Goal: Information Seeking & Learning: Learn about a topic

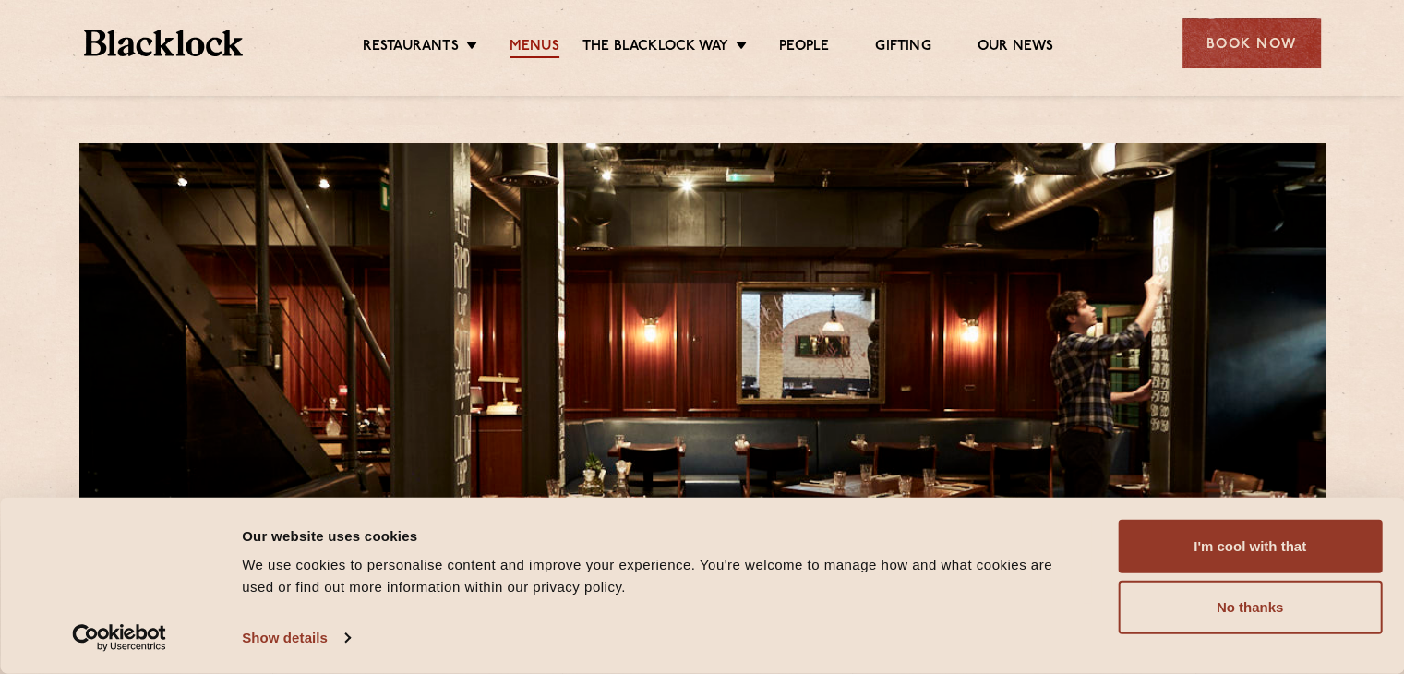
click at [548, 45] on link "Menus" at bounding box center [535, 48] width 50 height 20
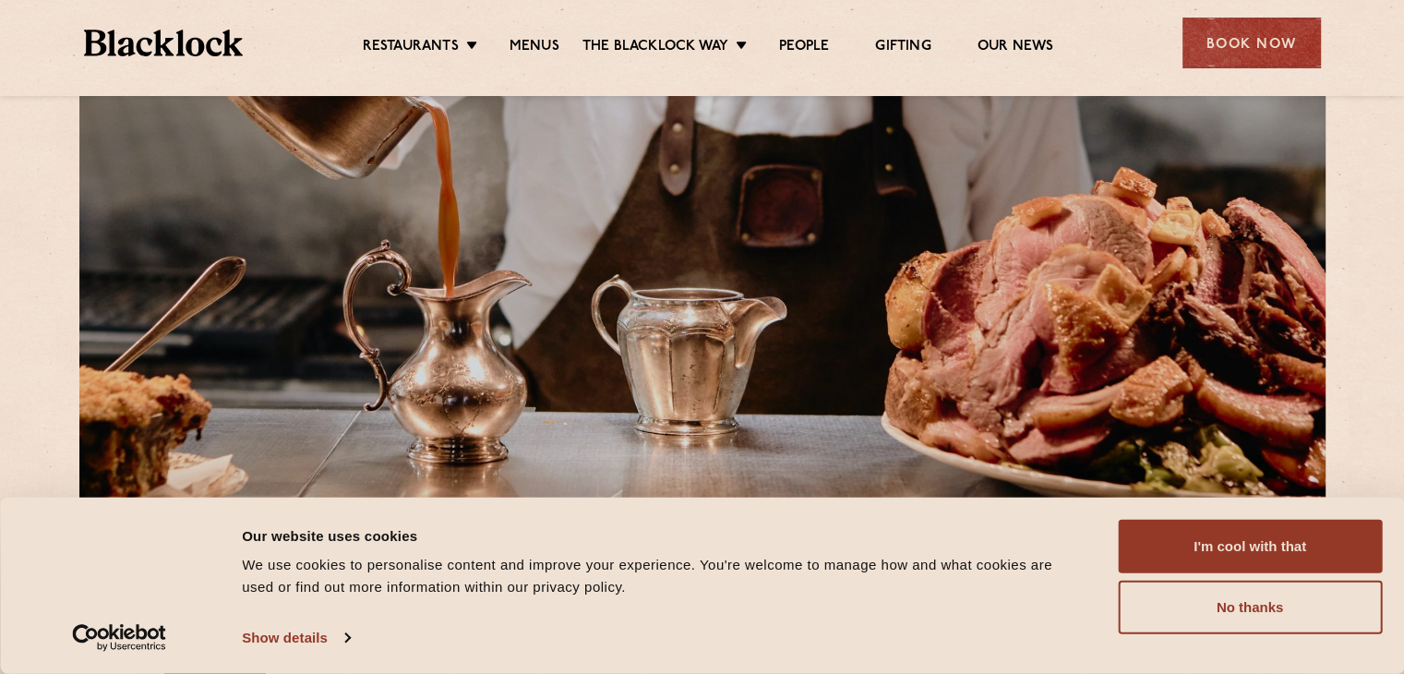
scroll to position [277, 0]
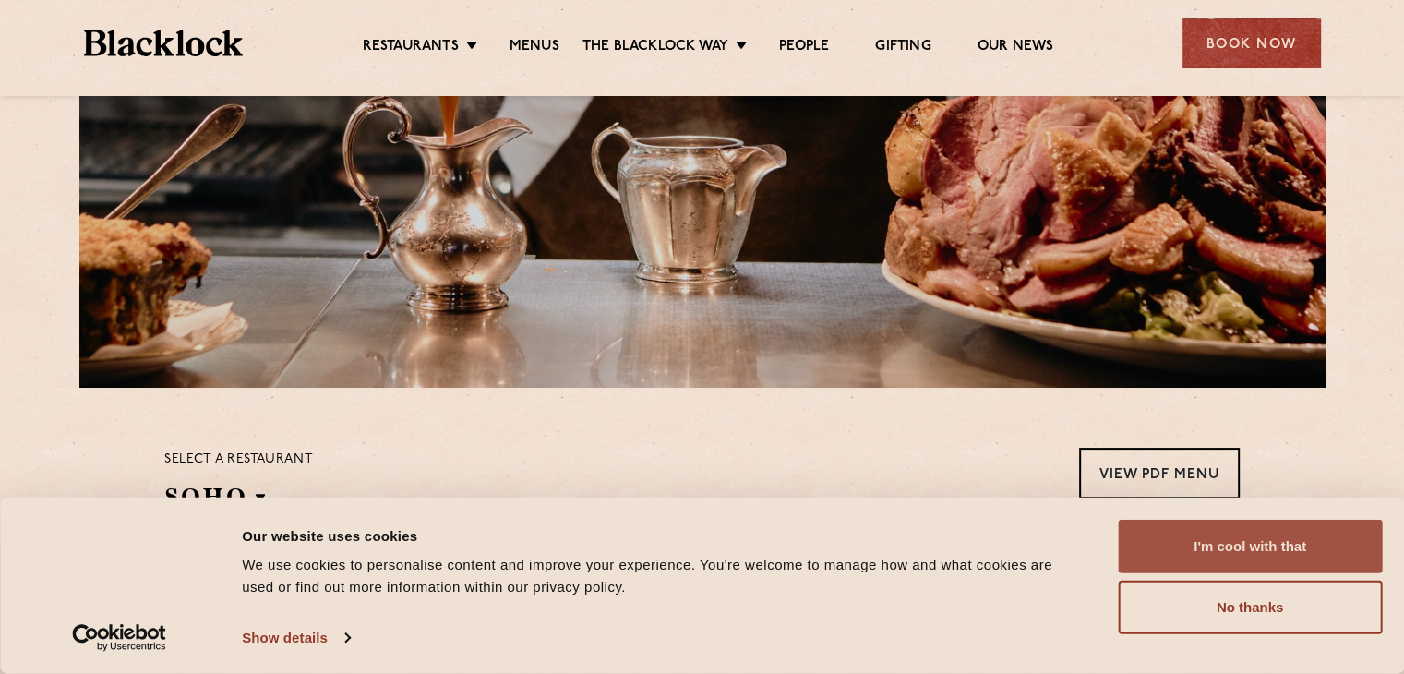
click at [1230, 557] on button "I'm cool with that" at bounding box center [1250, 547] width 264 height 54
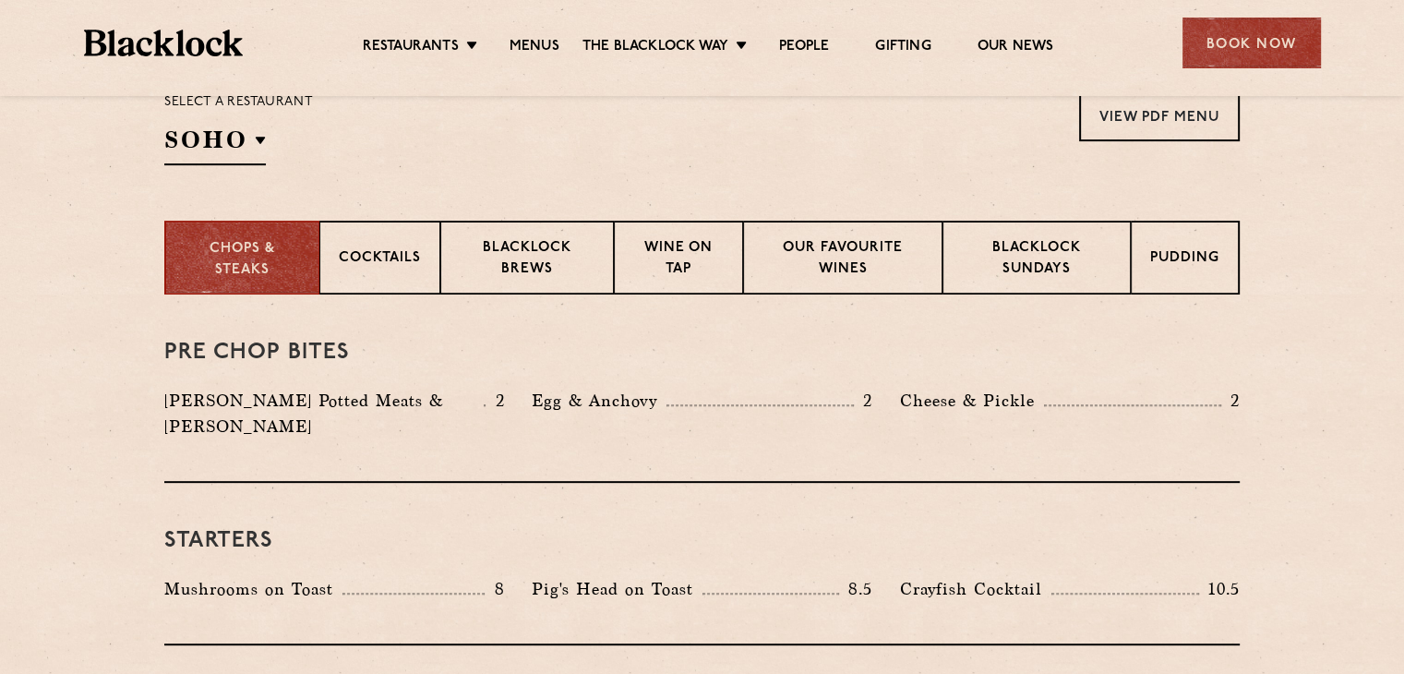
scroll to position [646, 0]
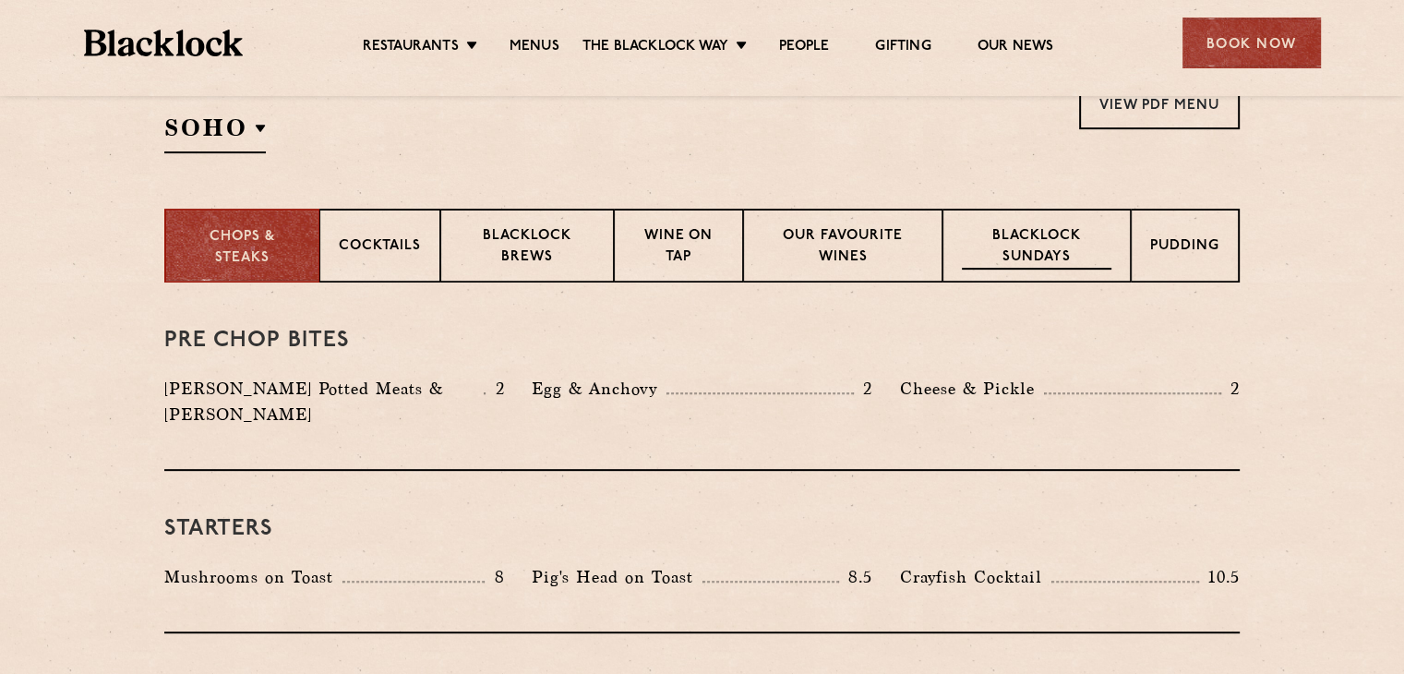
click at [1068, 241] on p "Blacklock Sundays" at bounding box center [1037, 247] width 150 height 43
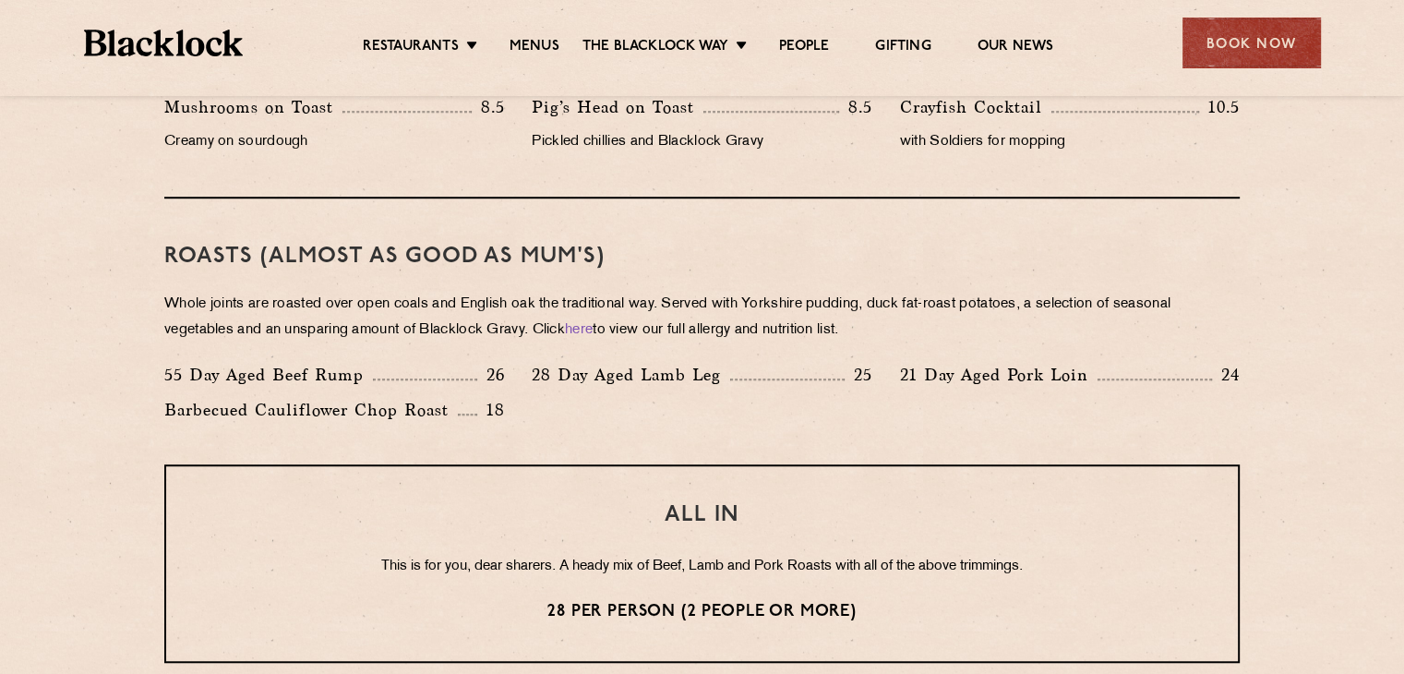
scroll to position [1108, 0]
